Goal: Information Seeking & Learning: Learn about a topic

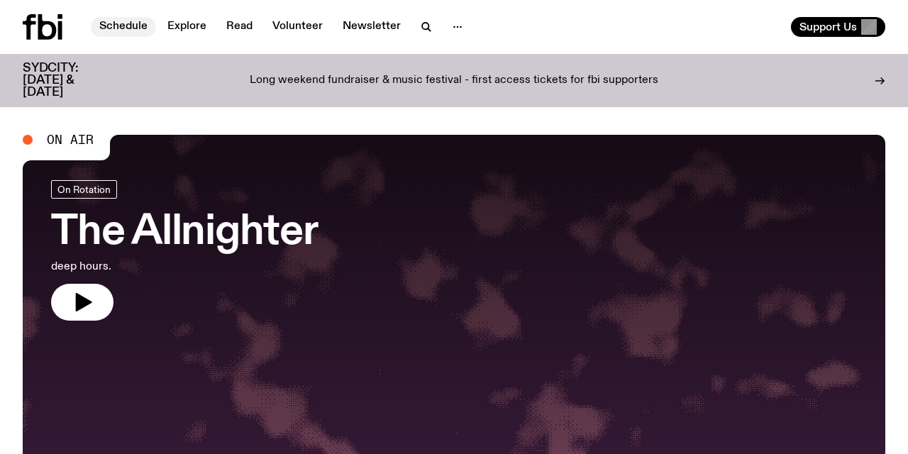
click at [130, 23] on link "Schedule" at bounding box center [123, 27] width 65 height 20
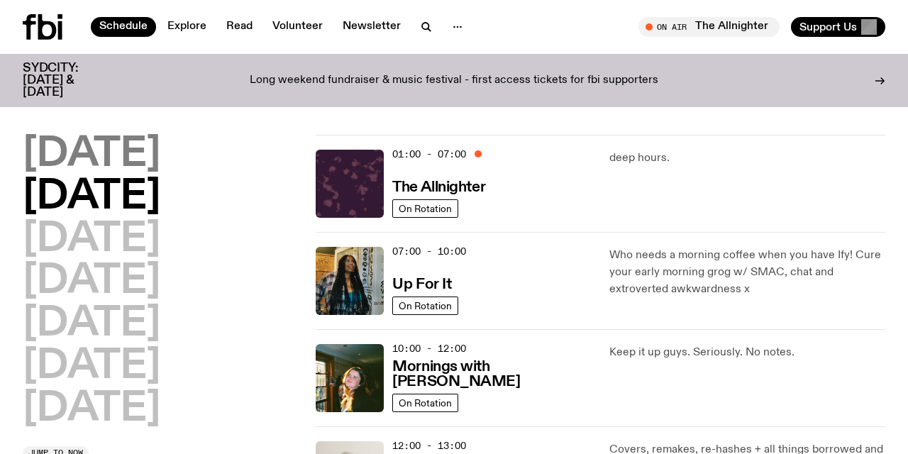
click at [135, 144] on h2 "[DATE]" at bounding box center [92, 155] width 138 height 40
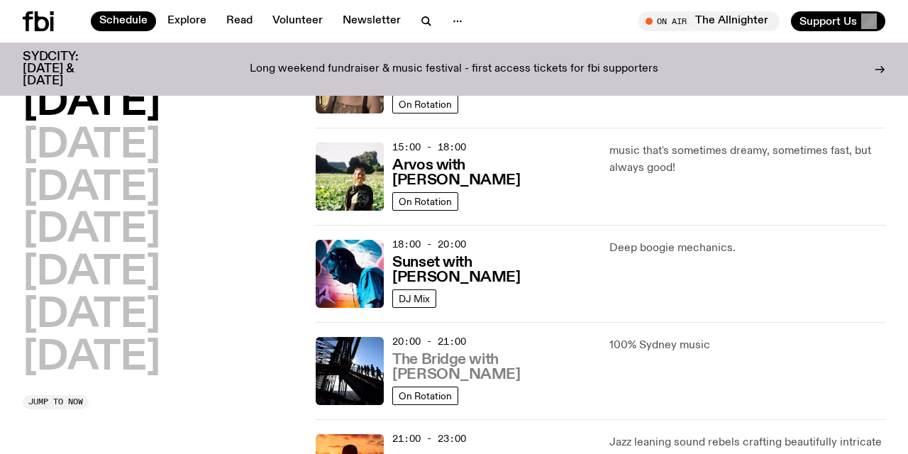
scroll to position [489, 0]
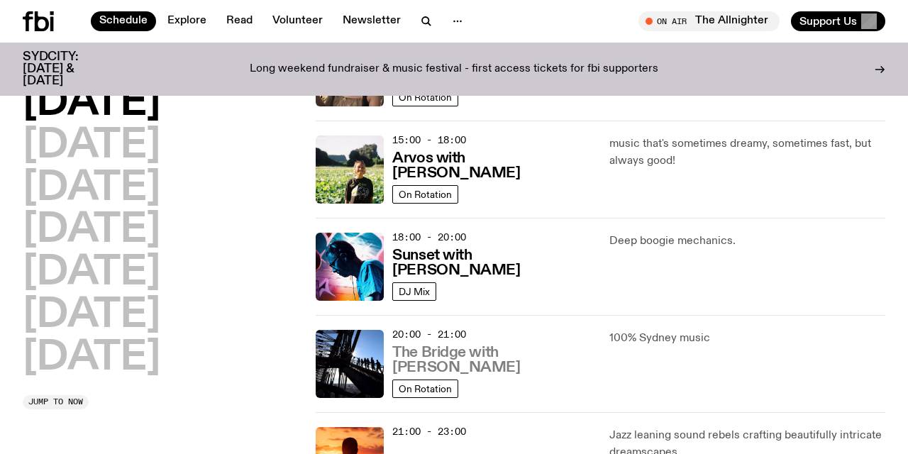
click at [424, 351] on h3 "The Bridge with [PERSON_NAME]" at bounding box center [491, 361] width 199 height 30
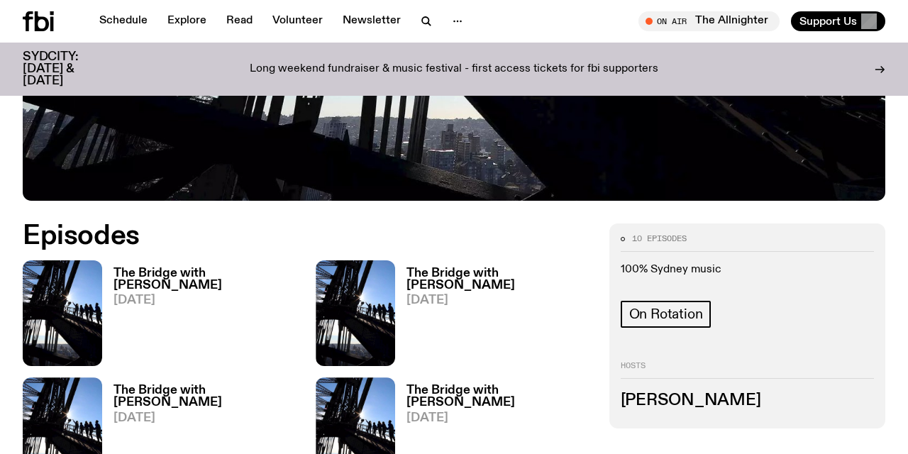
scroll to position [552, 0]
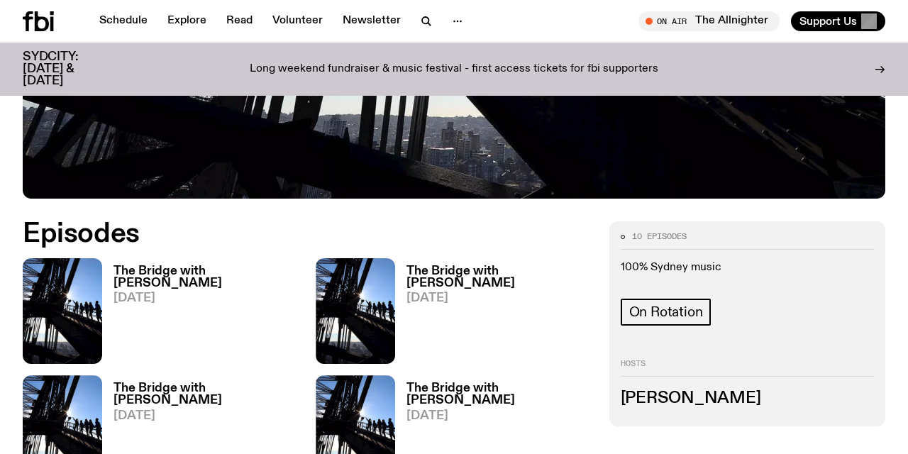
click at [169, 270] on h3 "The Bridge with [PERSON_NAME]" at bounding box center [206, 277] width 185 height 24
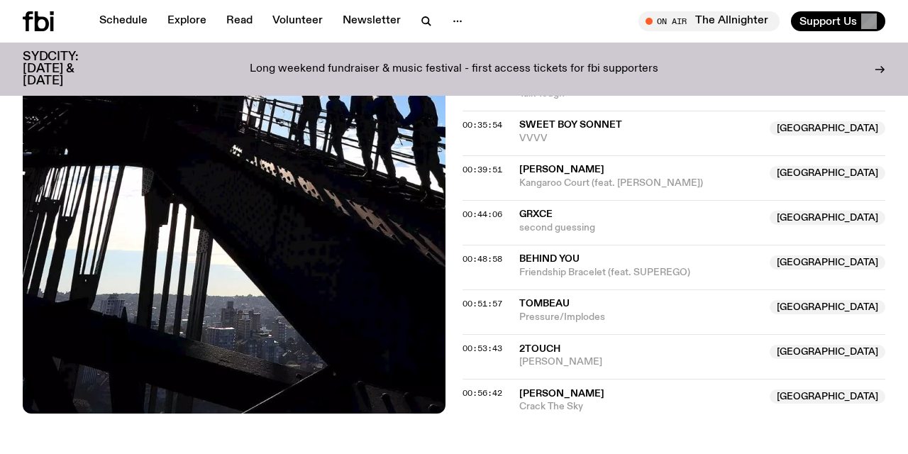
scroll to position [868, 0]
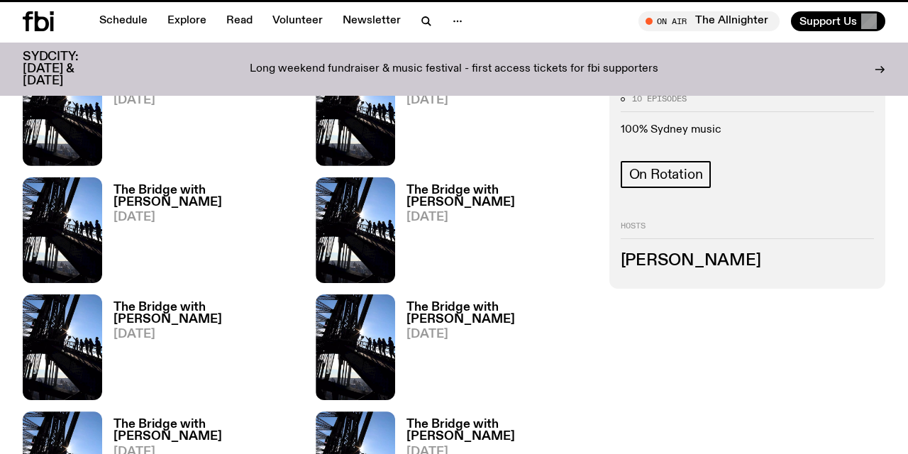
scroll to position [552, 0]
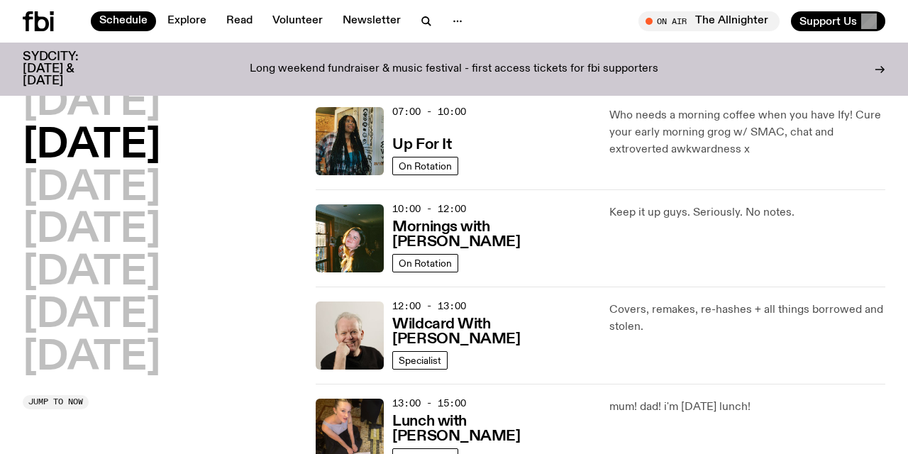
scroll to position [126, 0]
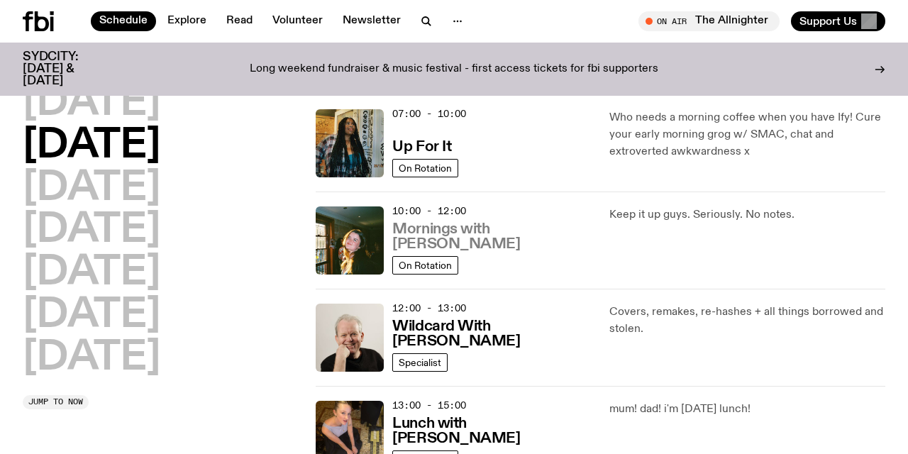
click at [476, 242] on h3 "Mornings with [PERSON_NAME]" at bounding box center [491, 237] width 199 height 30
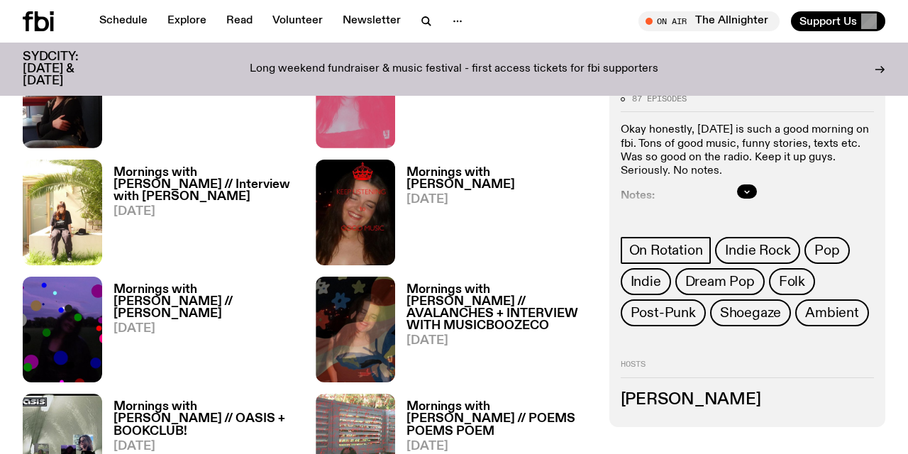
scroll to position [891, 0]
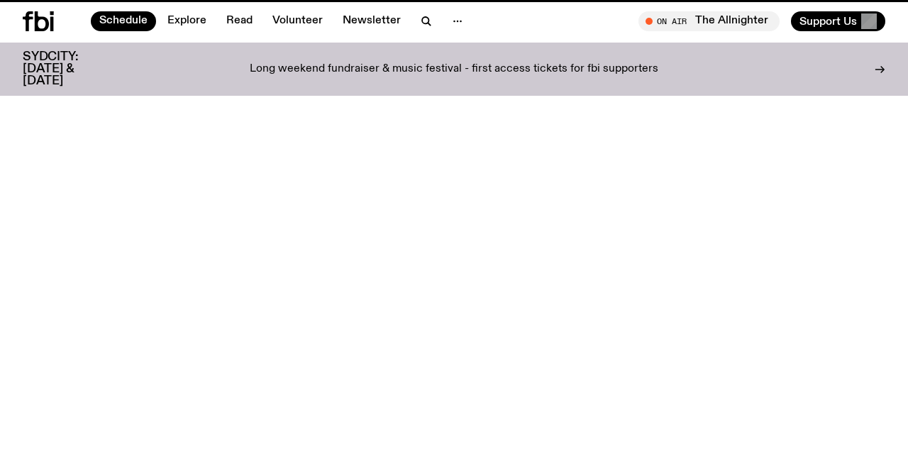
scroll to position [126, 0]
